Goal: Task Accomplishment & Management: Complete application form

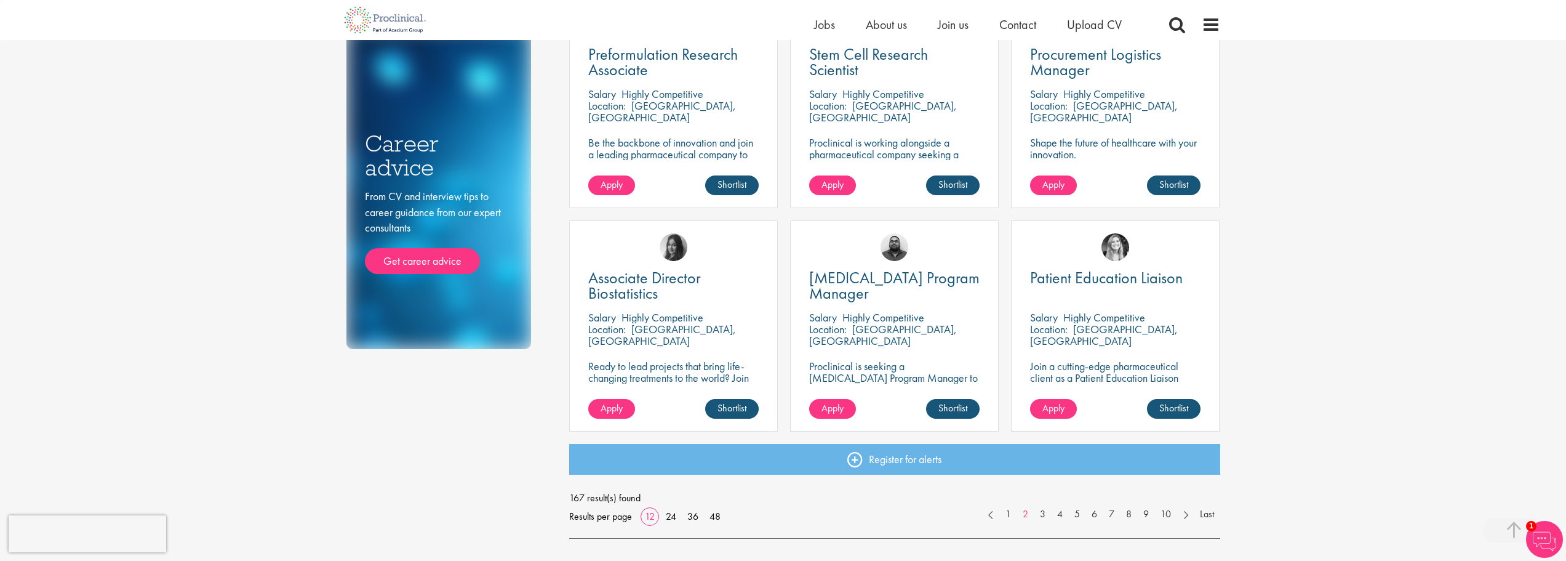
scroll to position [739, 0]
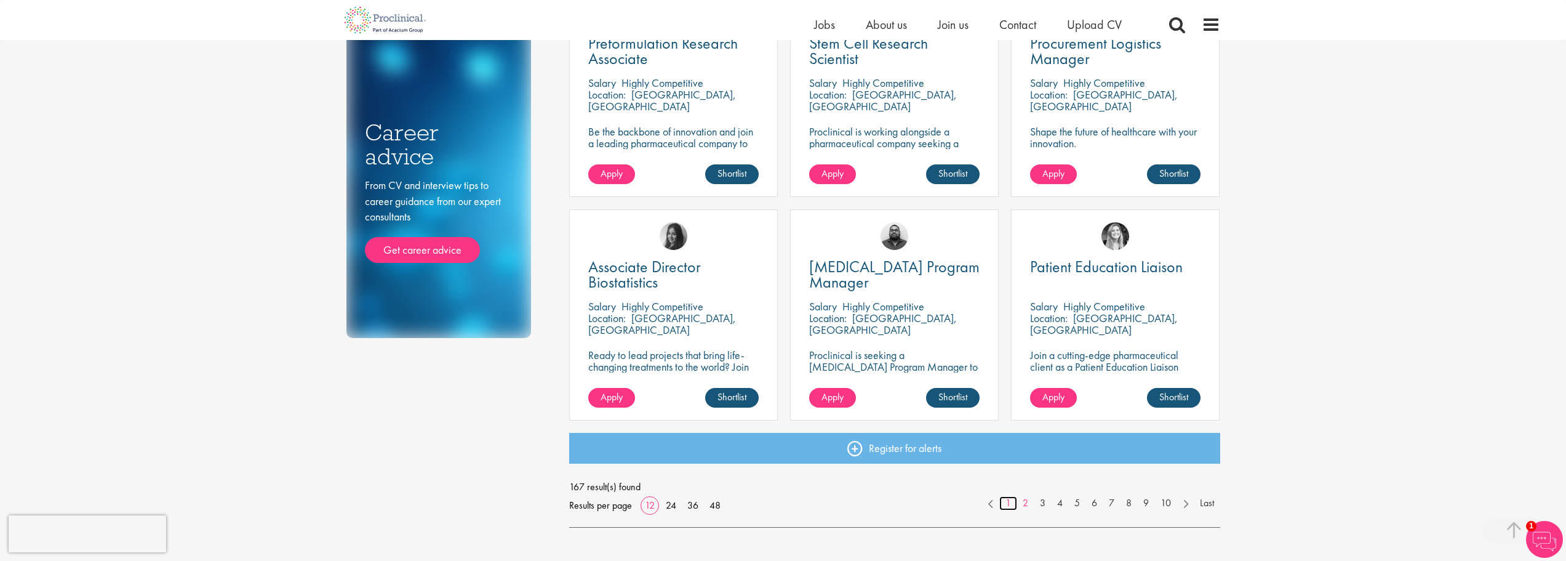
click at [1008, 505] on link "1" at bounding box center [1009, 503] width 18 height 14
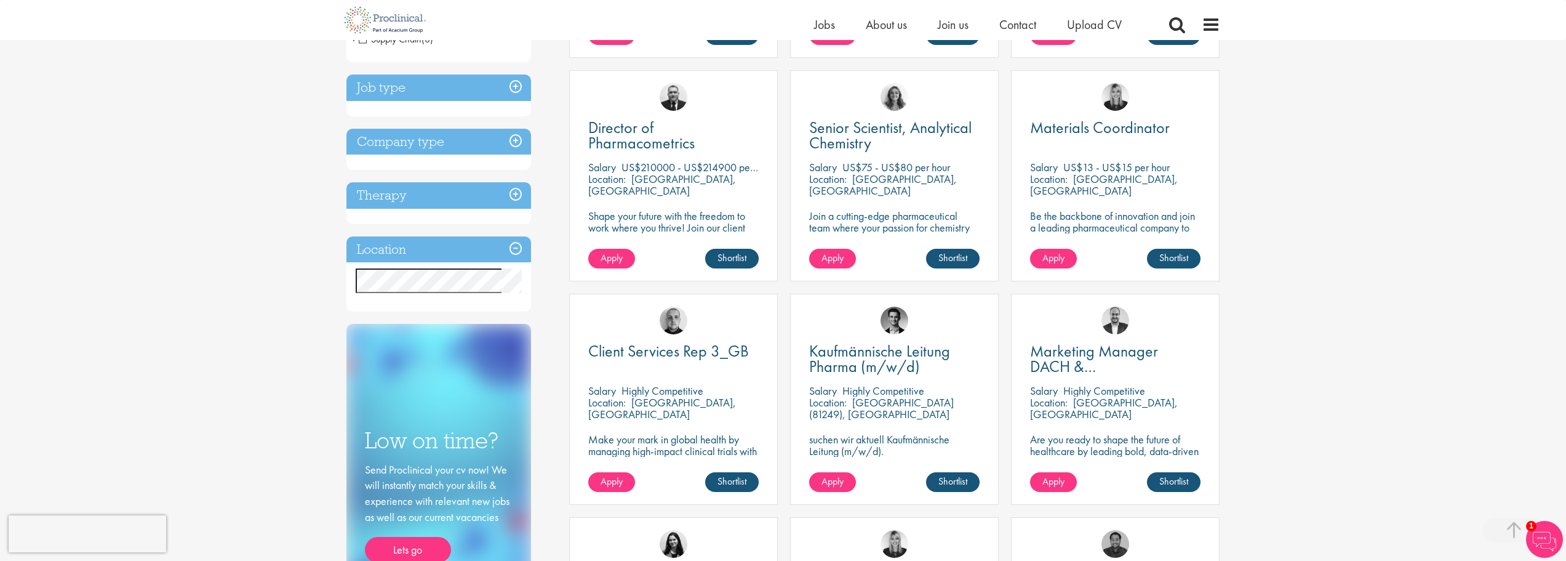
scroll to position [62, 0]
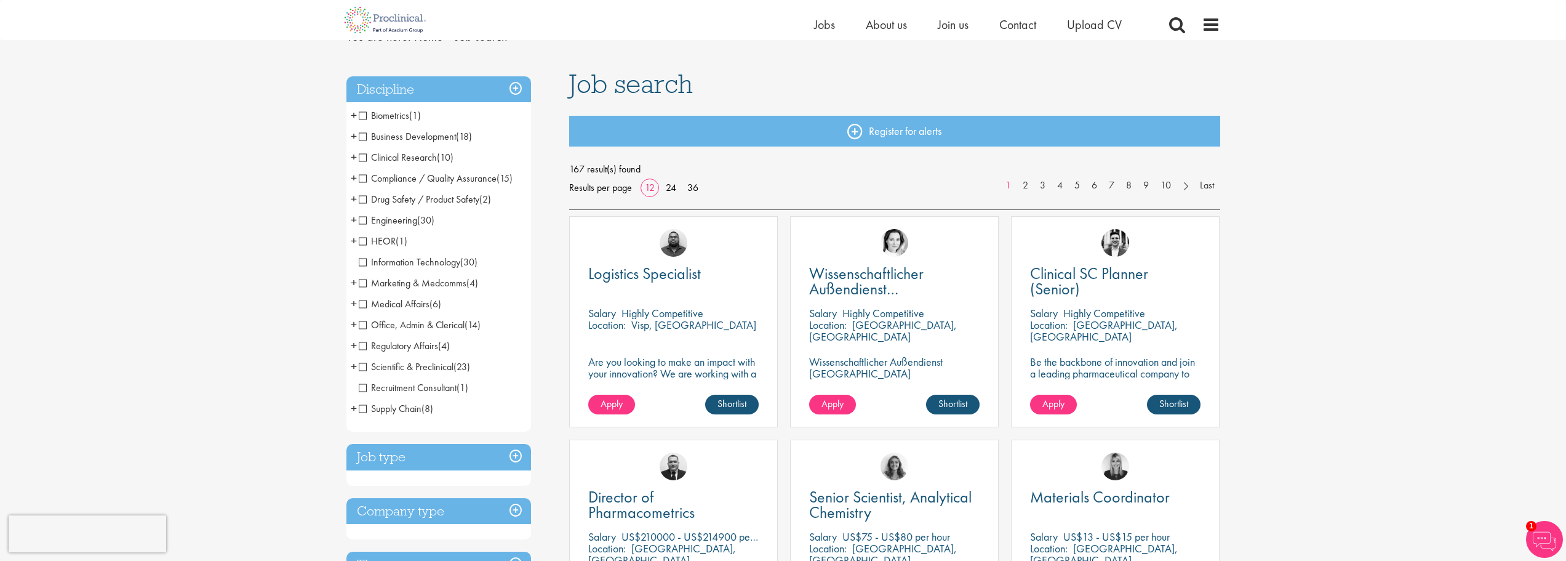
click at [361, 347] on span "Regulatory Affairs" at bounding box center [398, 345] width 79 height 13
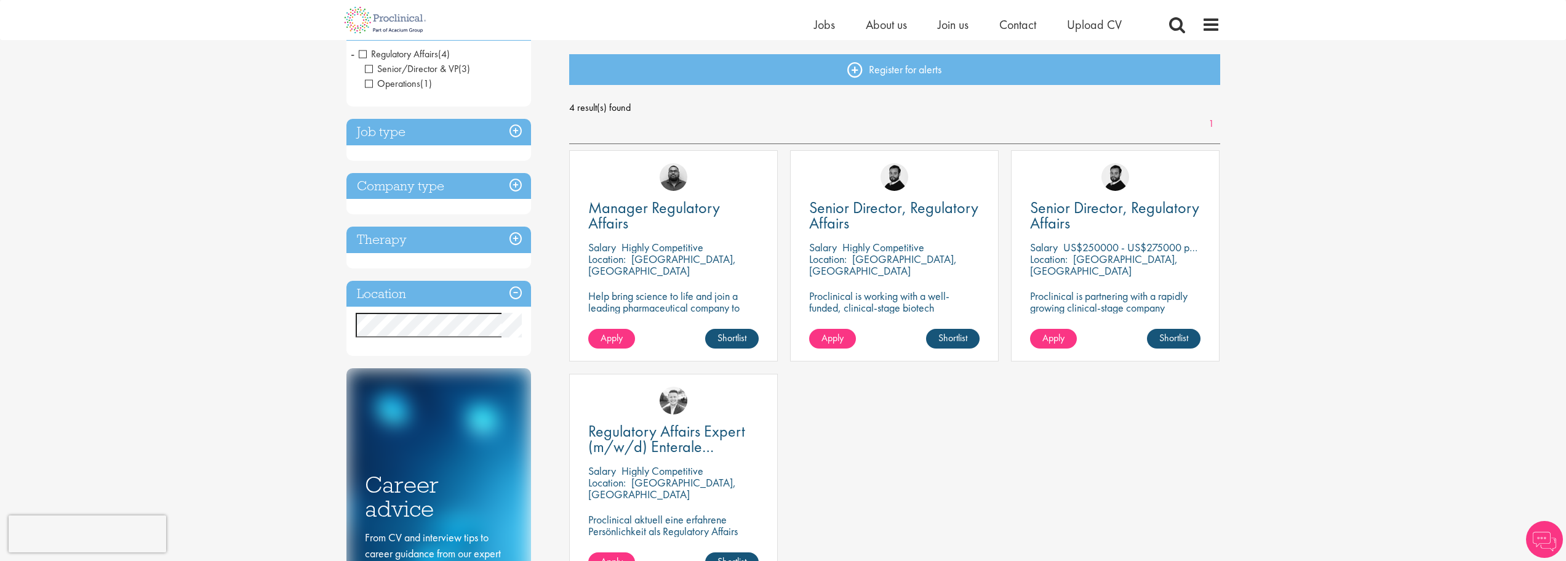
scroll to position [246, 0]
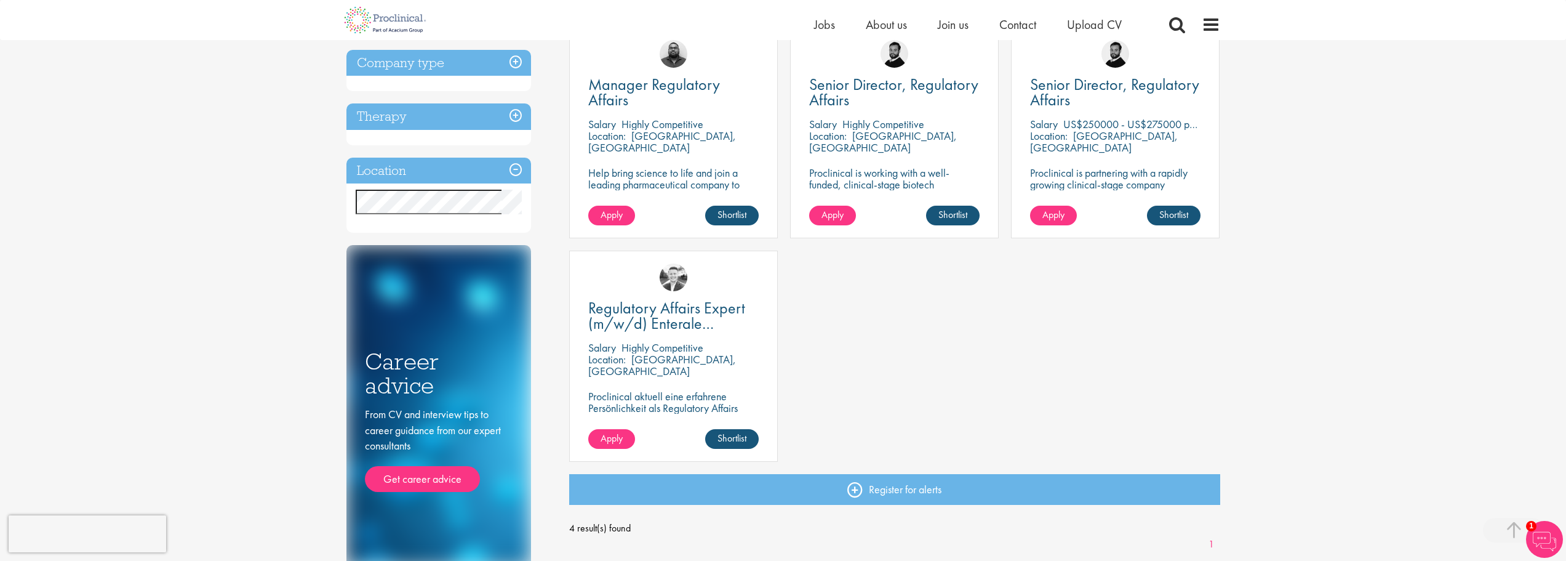
click at [661, 299] on div "Regulatory Affairs Expert (m/w/d) Enterale Ernährung Salary Highly Competitive …" at bounding box center [673, 355] width 209 height 211
click at [662, 307] on span "Regulatory Affairs Expert (m/w/d) Enterale Ernährung" at bounding box center [666, 323] width 157 height 52
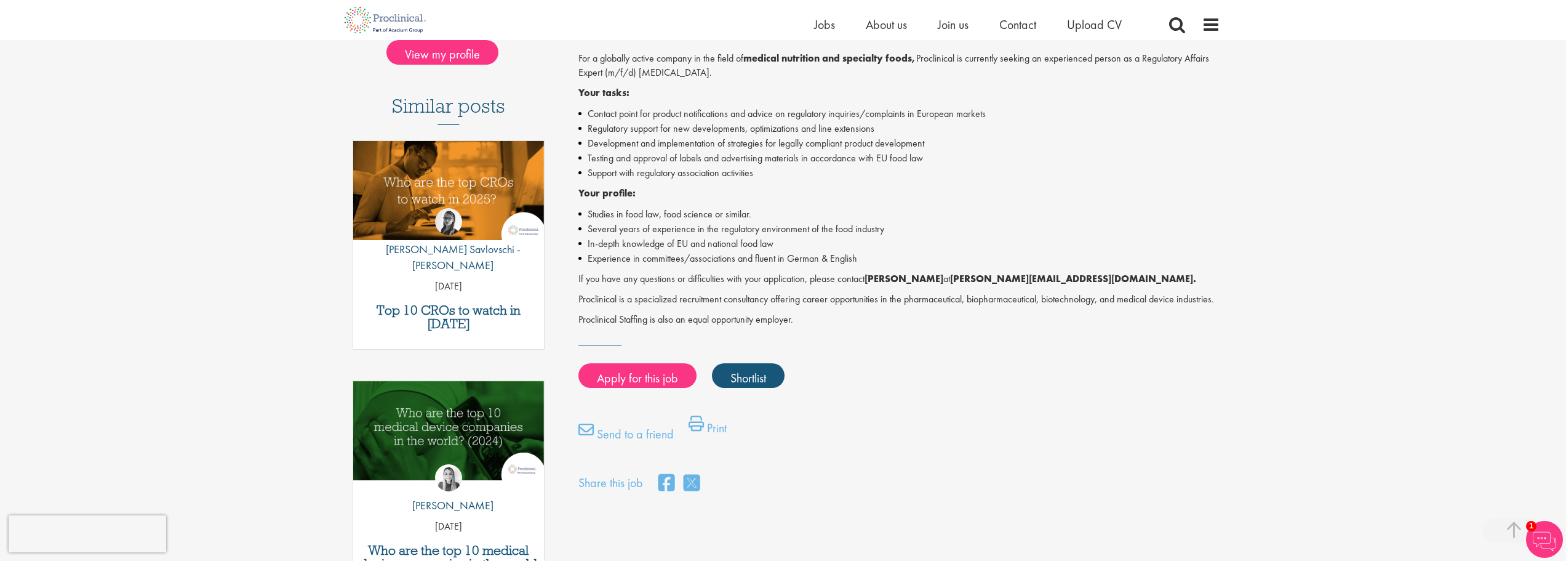
scroll to position [308, 0]
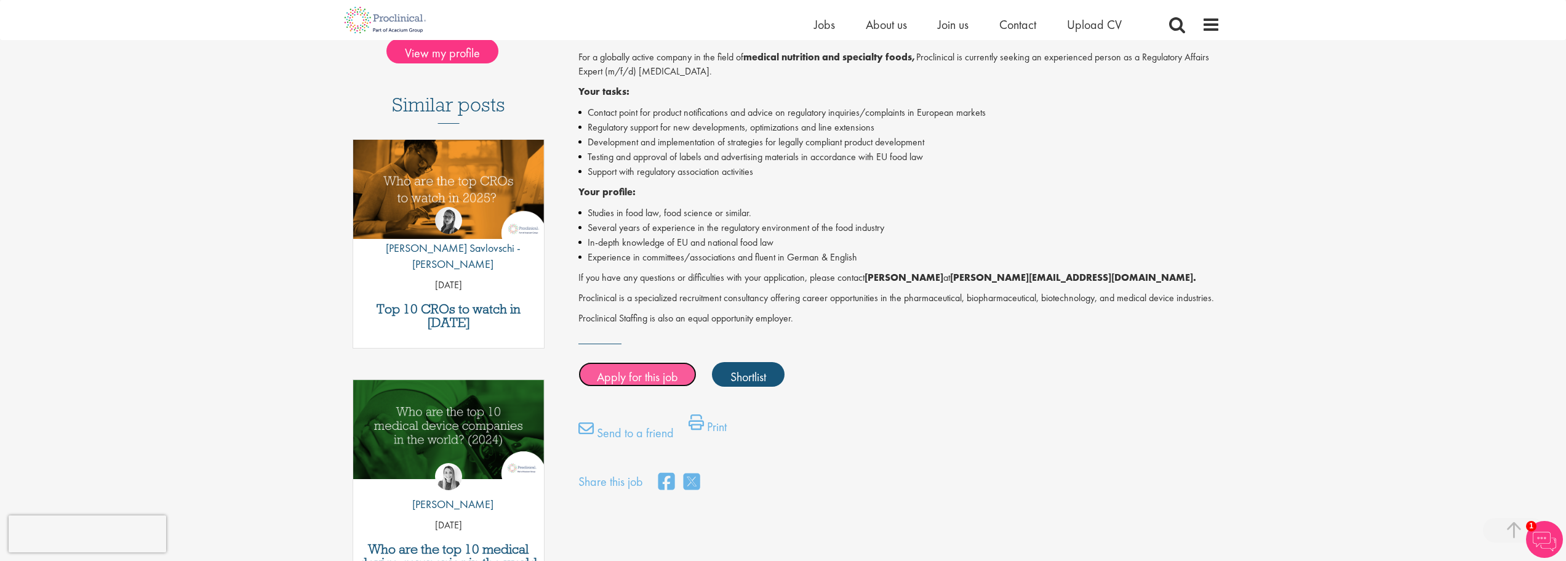
click at [643, 372] on font "Apply for this job" at bounding box center [637, 376] width 81 height 16
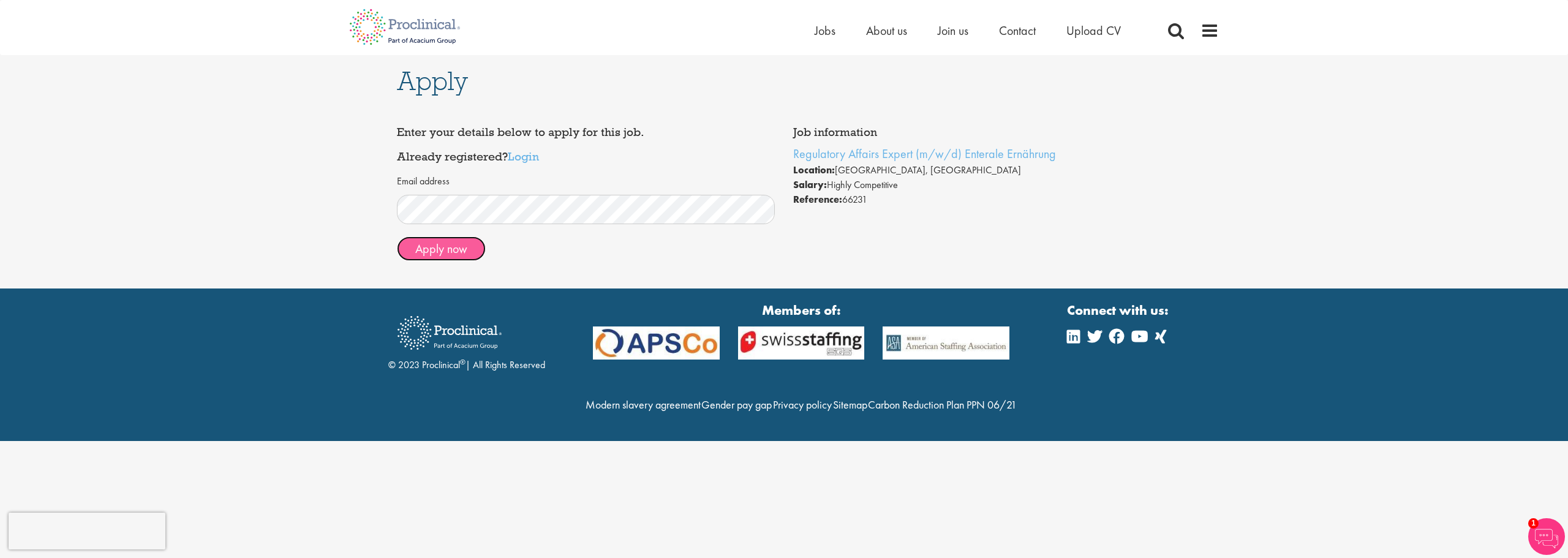
click at [420, 247] on button "Apply now" at bounding box center [441, 249] width 89 height 25
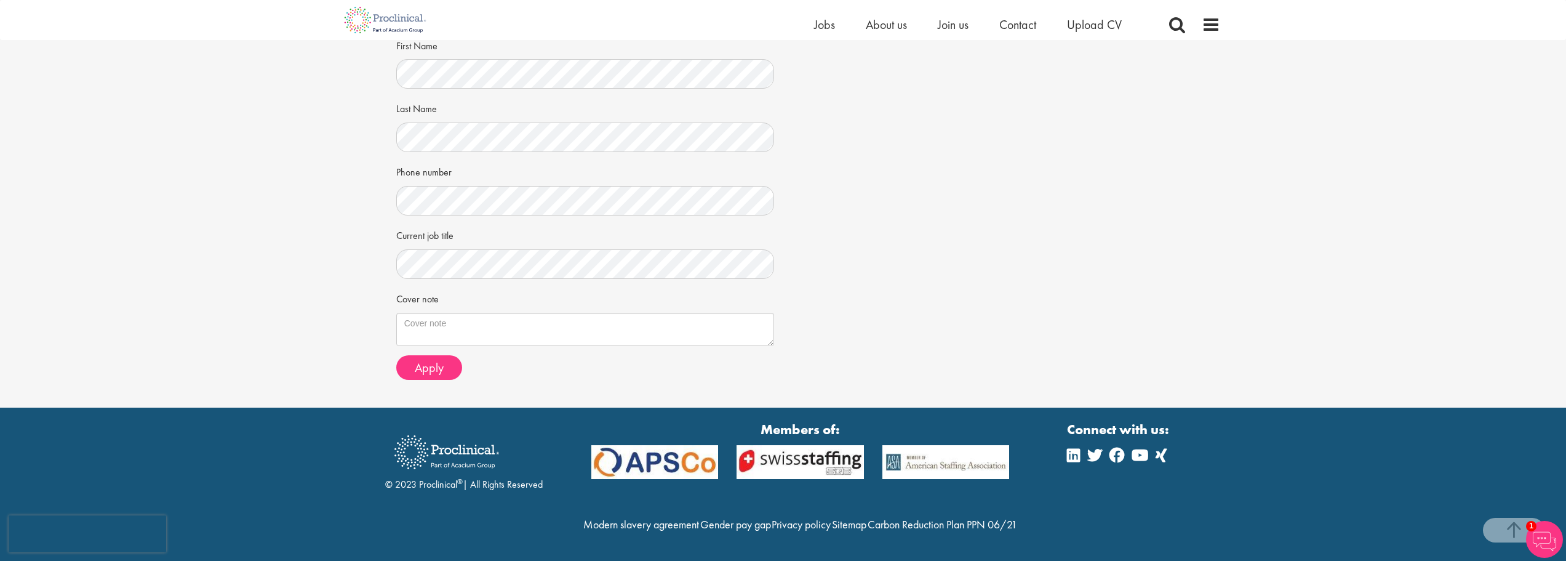
scroll to position [236, 0]
click at [431, 359] on span "Apply" at bounding box center [429, 367] width 29 height 16
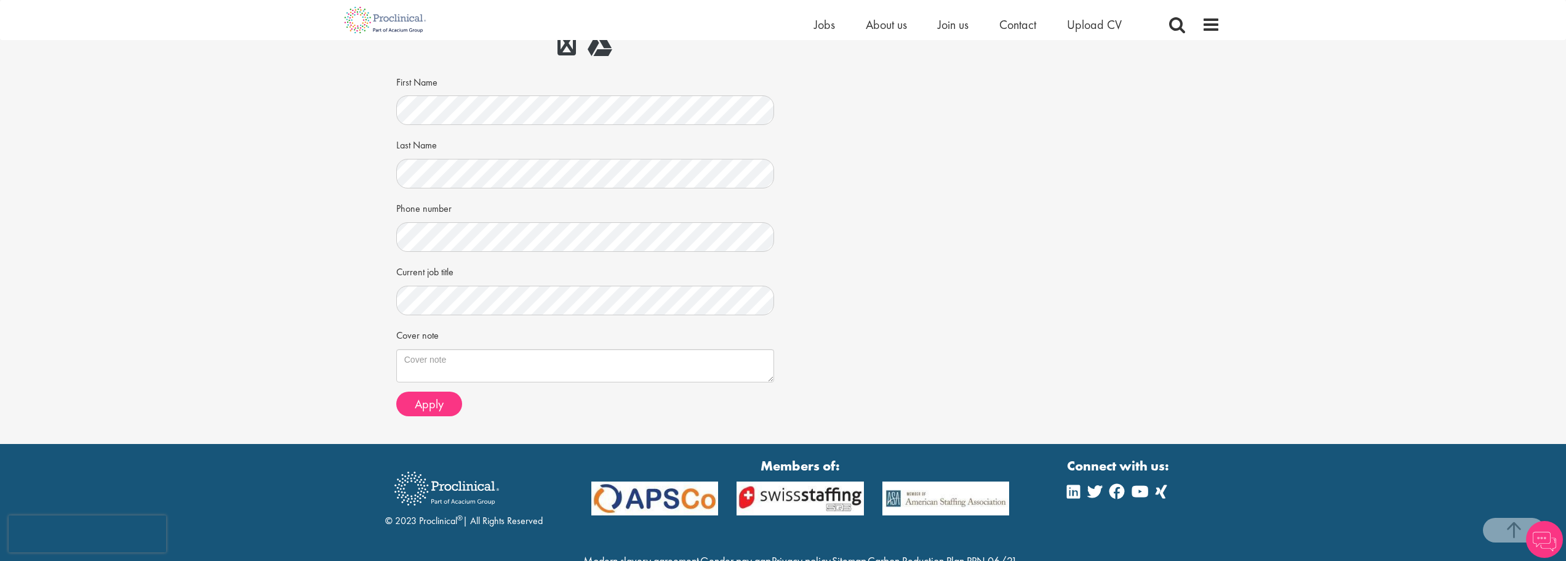
scroll to position [236, 0]
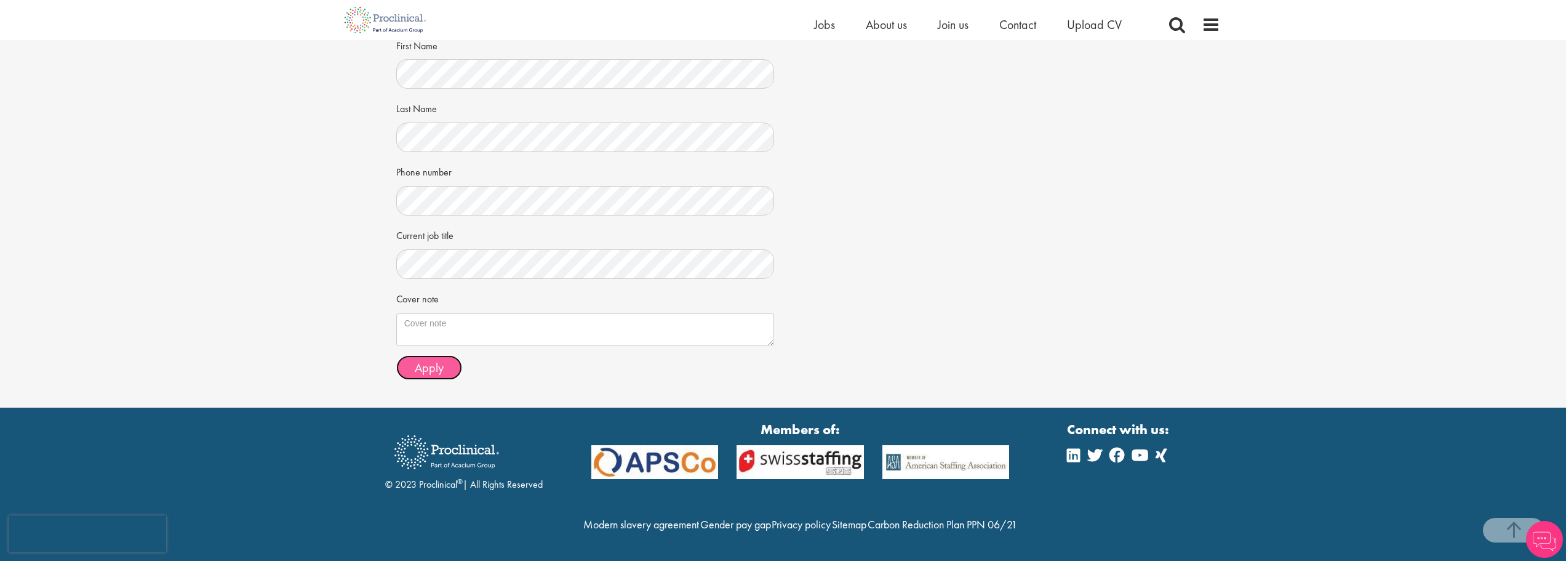
click at [424, 359] on span "Apply" at bounding box center [429, 367] width 29 height 16
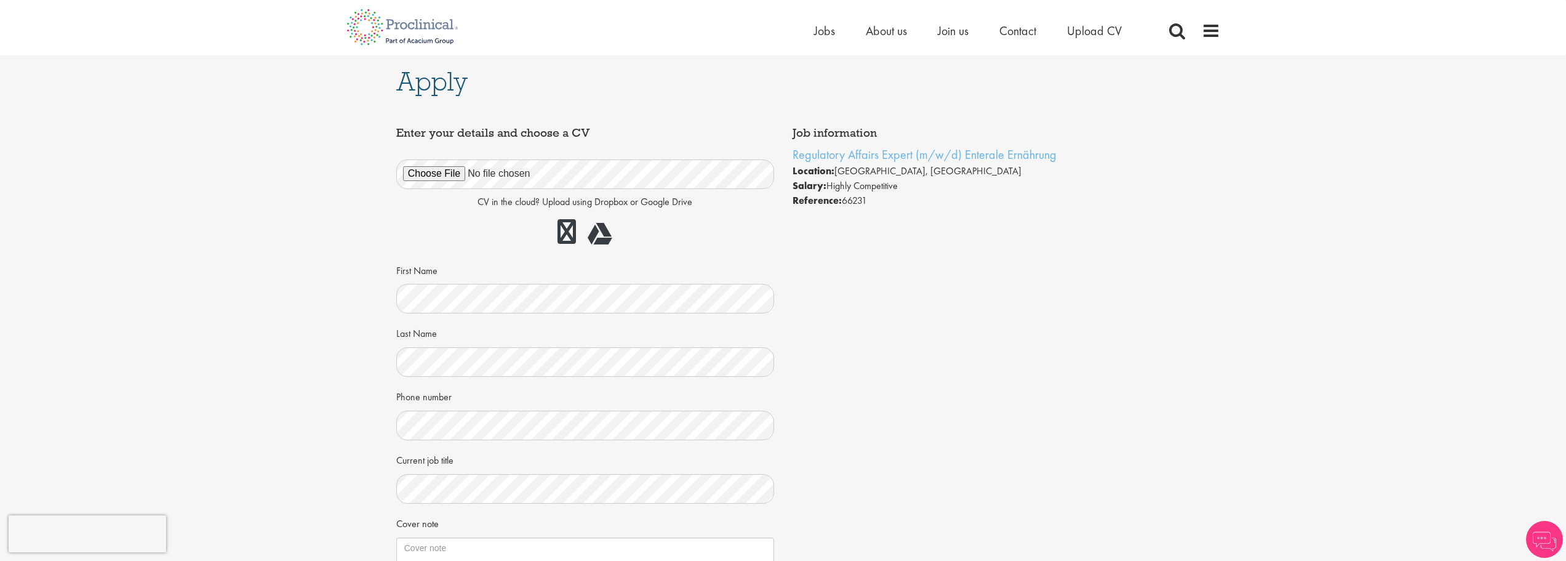
click at [431, 90] on span "Apply" at bounding box center [431, 81] width 71 height 33
click at [824, 33] on span "Jobs" at bounding box center [824, 31] width 21 height 16
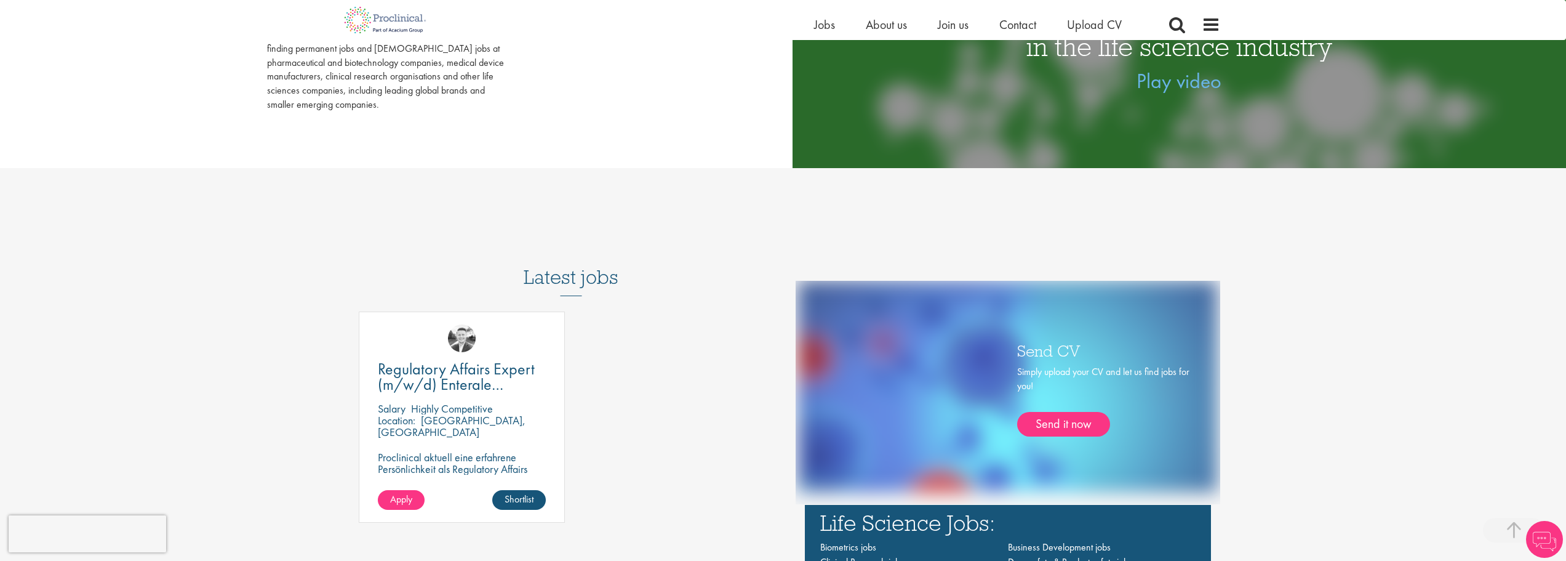
scroll to position [677, 0]
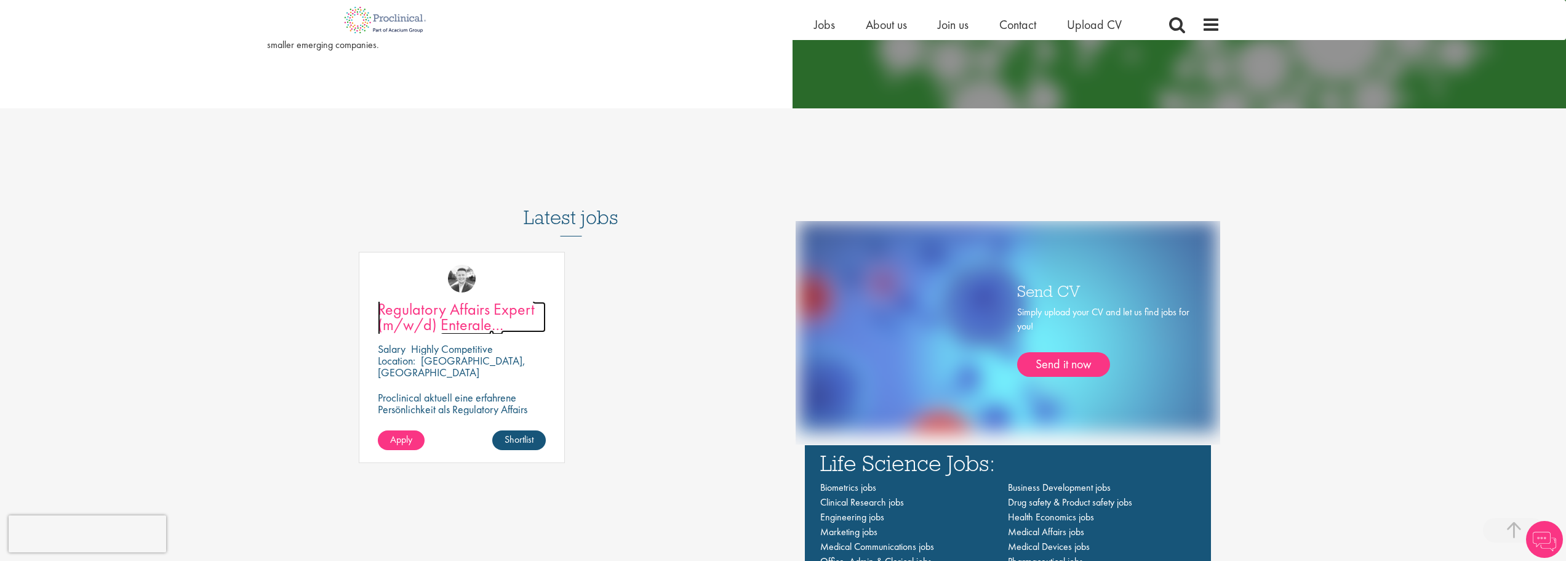
click at [494, 307] on span "Regulatory Affairs Expert (m/w/d) Enterale Ernährung" at bounding box center [456, 325] width 157 height 52
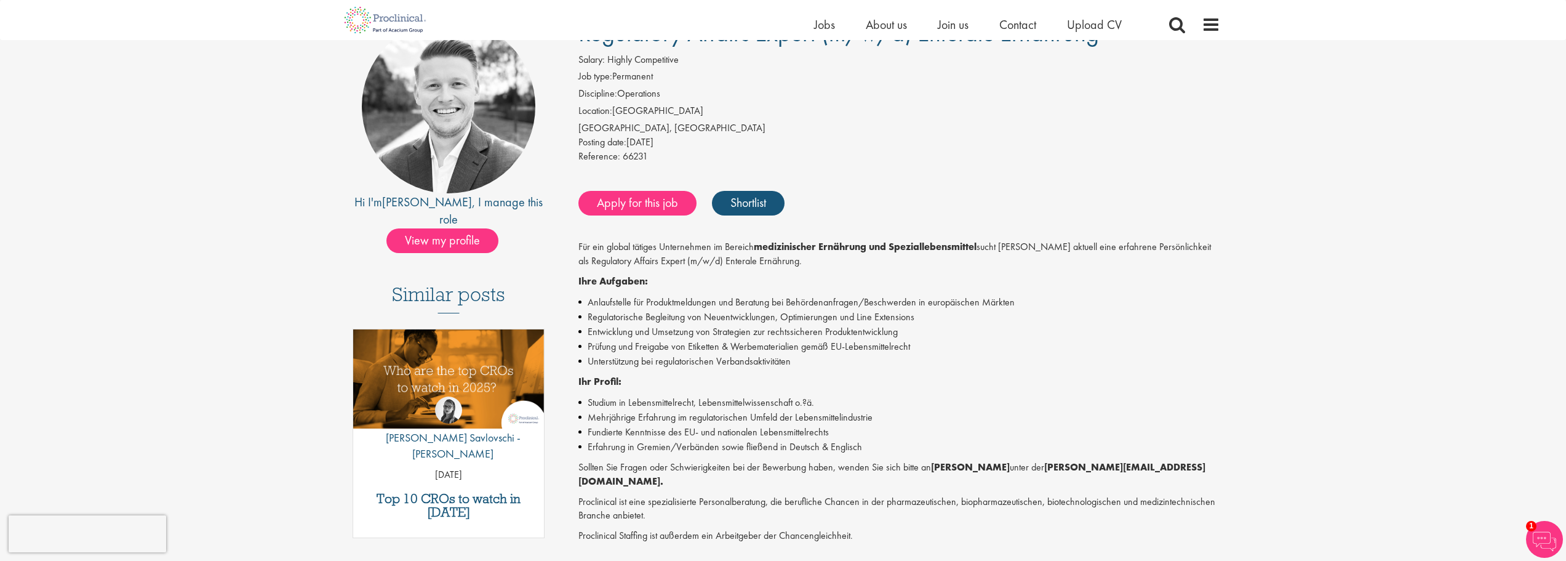
scroll to position [123, 0]
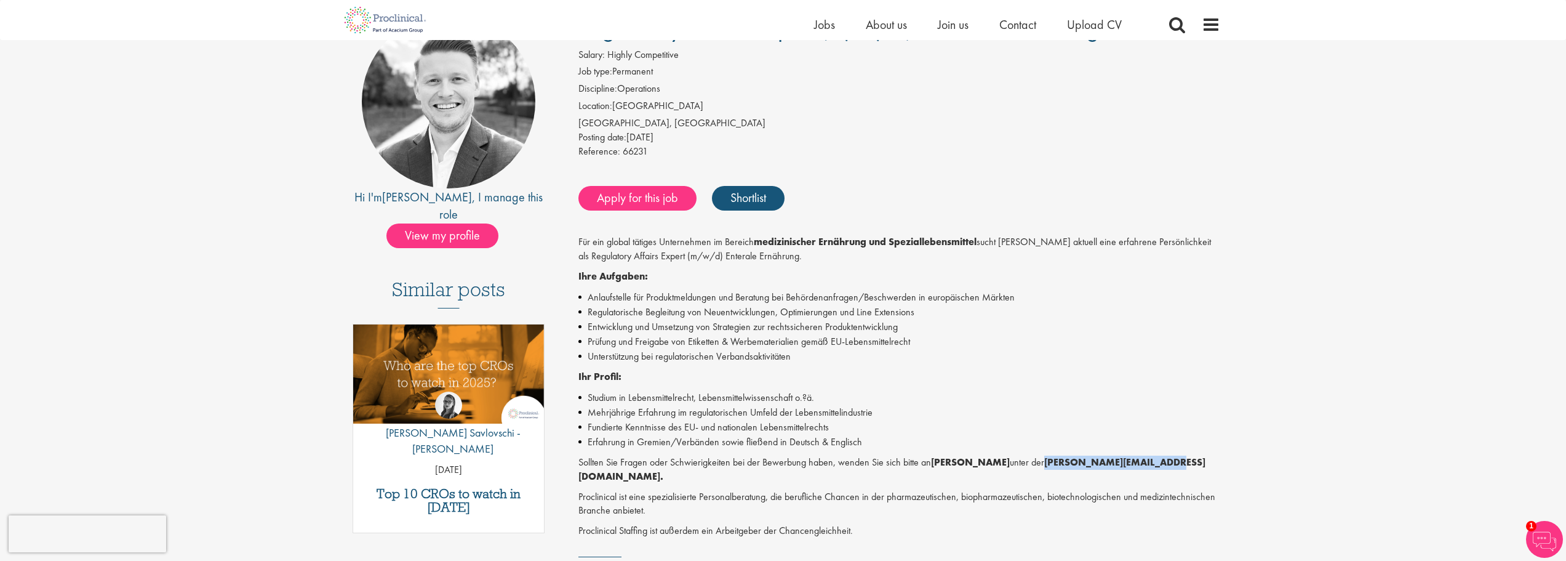
drag, startPoint x: 1027, startPoint y: 461, endPoint x: 1139, endPoint y: 467, distance: 111.5
click at [1139, 467] on p "Sollten Sie Fragen oder Schwierigkeiten bei der Bewerbung haben, wenden Sie sic…" at bounding box center [900, 469] width 642 height 28
copy p "[PERSON_NAME][EMAIL_ADDRESS][DOMAIN_NAME]"
